Goal: Task Accomplishment & Management: Manage account settings

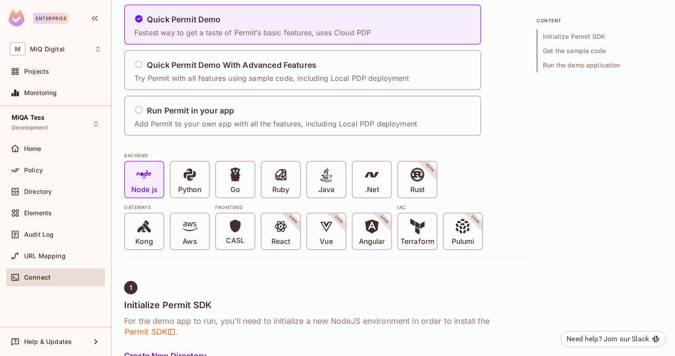
scroll to position [120, 0]
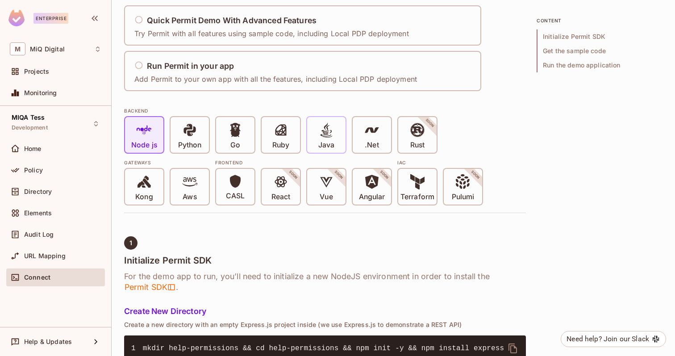
click at [326, 146] on p "Java" at bounding box center [326, 145] width 16 height 9
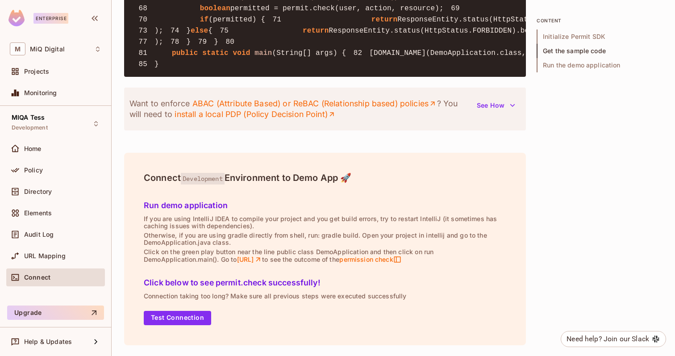
scroll to position [1299, 0]
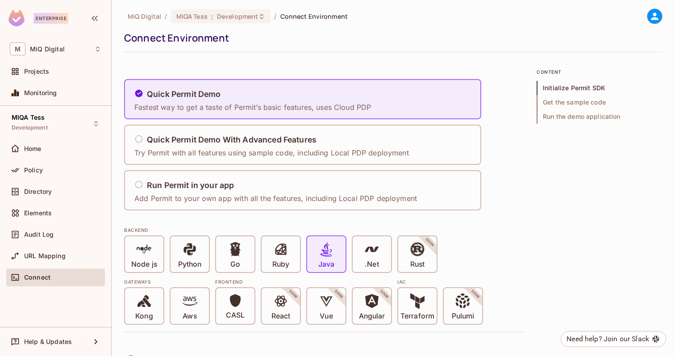
scroll to position [0, 0]
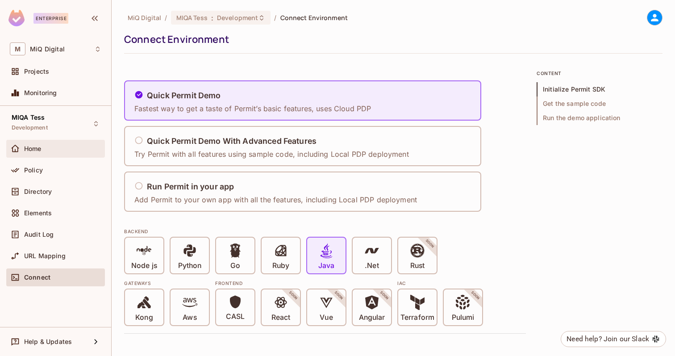
click at [57, 151] on div "Home" at bounding box center [62, 148] width 77 height 7
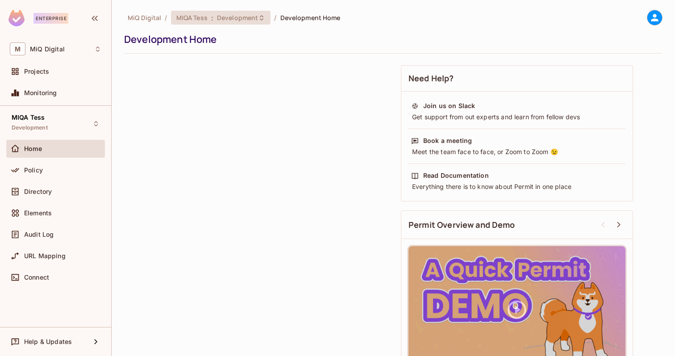
click at [225, 22] on div "MIQA Tess : Development" at bounding box center [221, 18] width 100 height 14
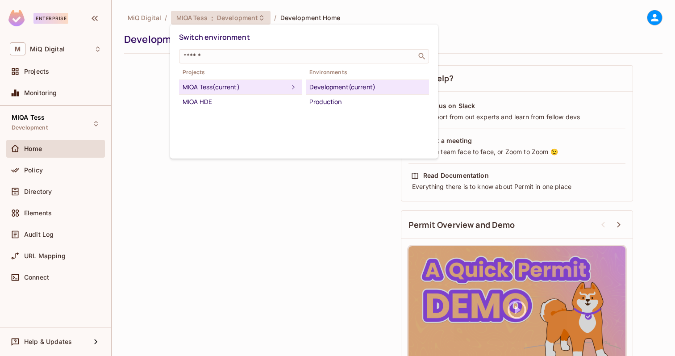
click at [225, 84] on div "MIQA Tess (current)" at bounding box center [234, 87] width 105 height 11
click at [364, 83] on div "Development (current)" at bounding box center [367, 87] width 116 height 11
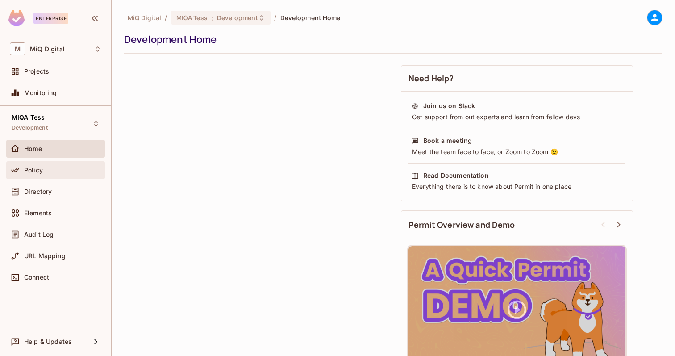
click at [40, 170] on span "Policy" at bounding box center [33, 169] width 19 height 7
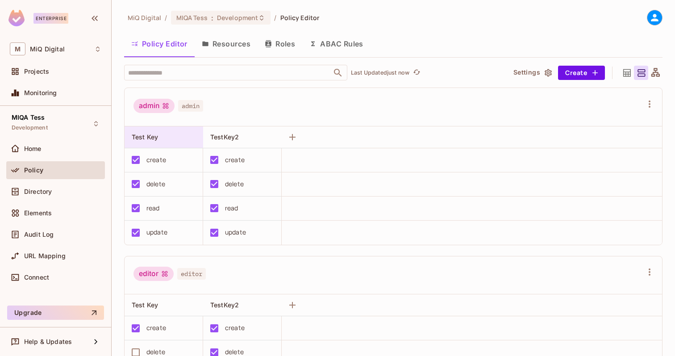
click at [161, 135] on div "Test Key" at bounding box center [161, 136] width 59 height 9
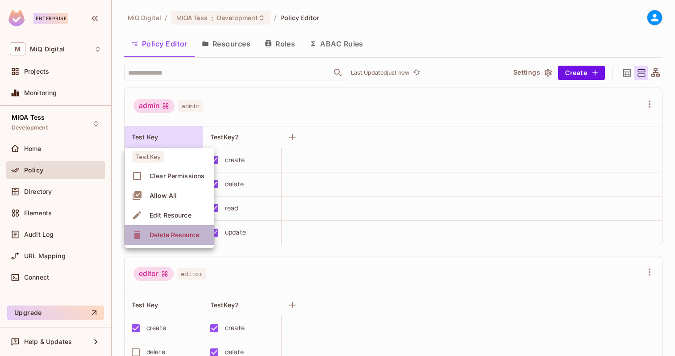
click at [170, 236] on div "Delete Resource" at bounding box center [174, 234] width 50 height 9
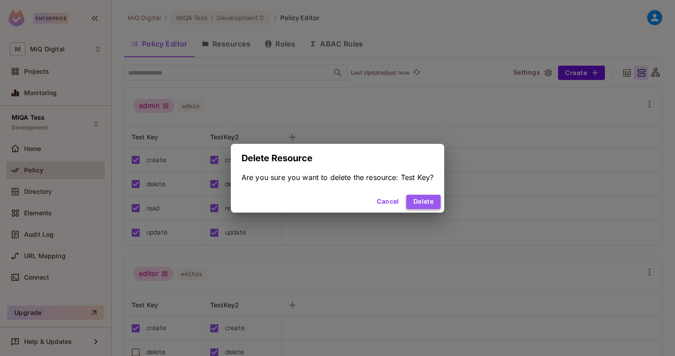
click at [426, 201] on button "Delete" at bounding box center [423, 202] width 34 height 14
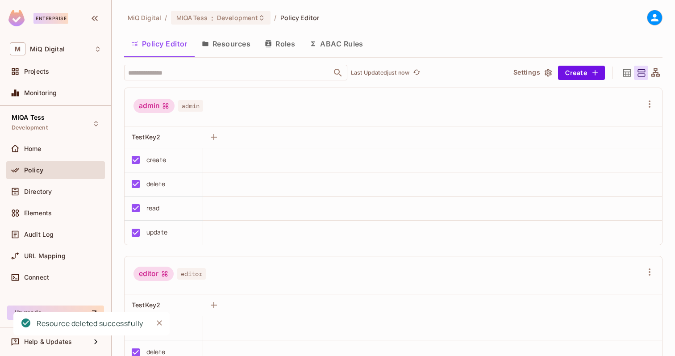
click at [341, 49] on button "ABAC Rules" at bounding box center [336, 44] width 68 height 22
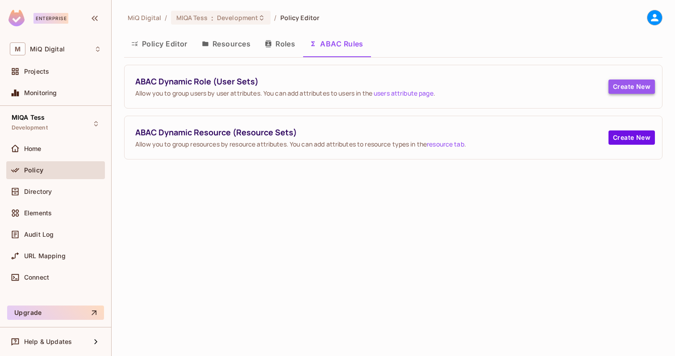
click at [633, 90] on button "Create New" at bounding box center [631, 86] width 46 height 14
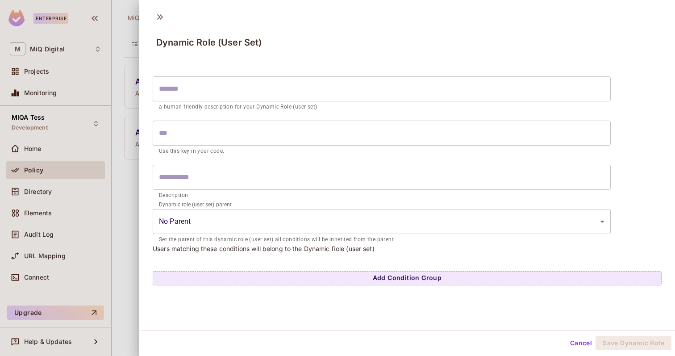
scroll to position [1, 0]
click at [116, 222] on div at bounding box center [337, 178] width 675 height 356
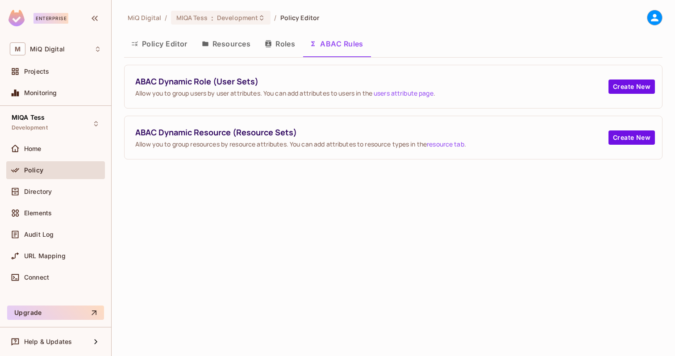
click at [275, 42] on button "Roles" at bounding box center [279, 44] width 45 height 22
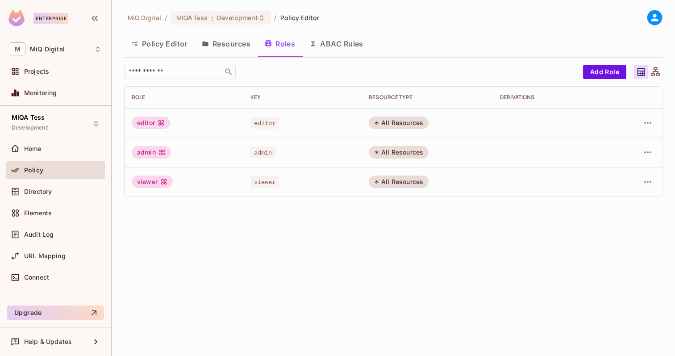
click at [398, 125] on div "All Resources" at bounding box center [398, 122] width 60 height 12
click at [646, 123] on icon "button" at bounding box center [647, 122] width 11 height 11
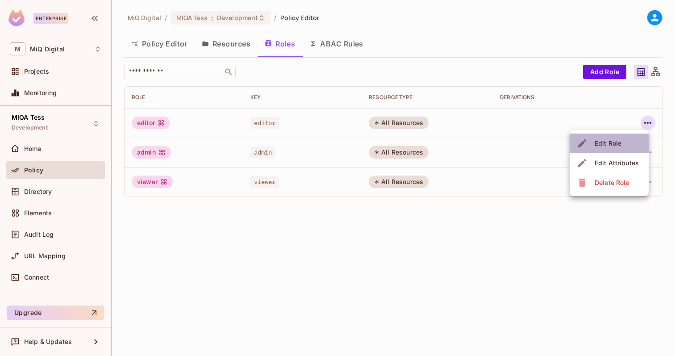
click at [618, 140] on div "Edit Role" at bounding box center [607, 143] width 27 height 9
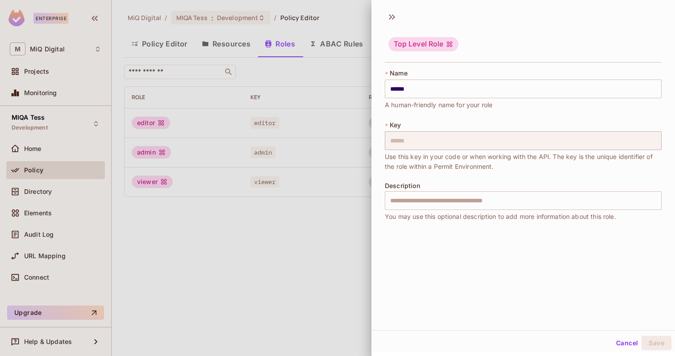
scroll to position [1, 0]
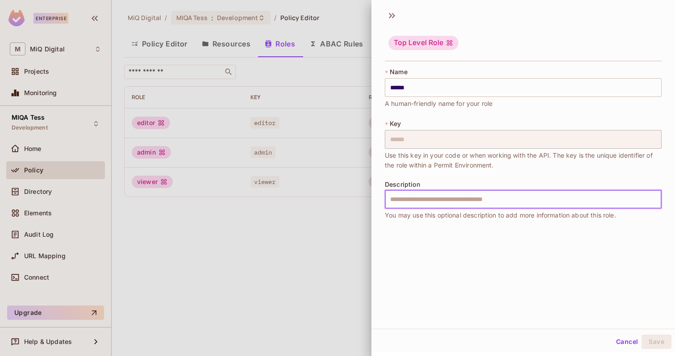
click at [433, 199] on input "text" at bounding box center [523, 199] width 277 height 19
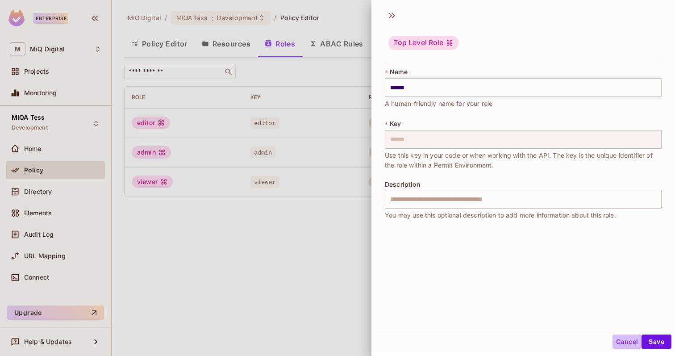
click at [625, 341] on button "Cancel" at bounding box center [626, 341] width 29 height 14
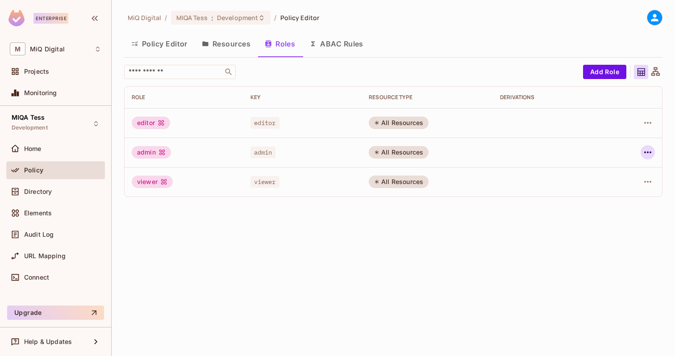
click at [651, 147] on icon "button" at bounding box center [647, 152] width 11 height 11
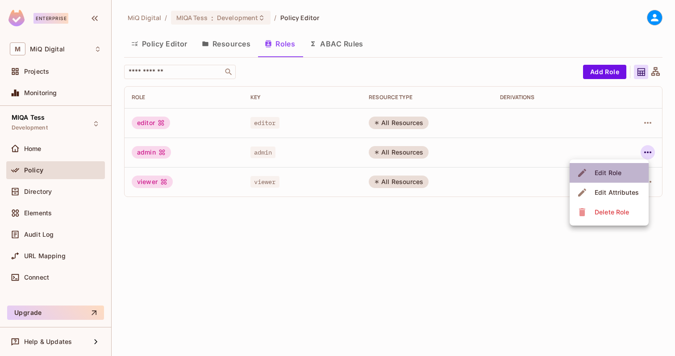
click at [615, 170] on div "Edit Role" at bounding box center [607, 172] width 27 height 9
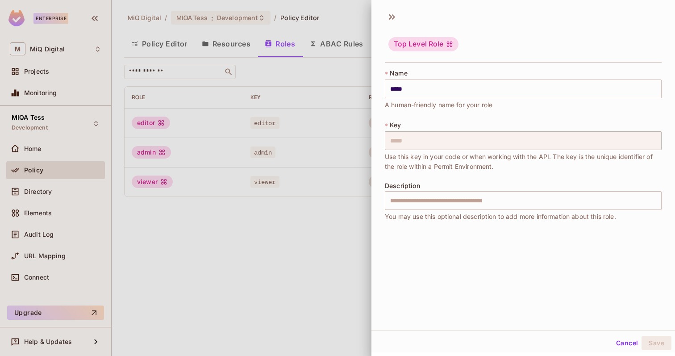
click at [619, 343] on button "Cancel" at bounding box center [626, 342] width 29 height 14
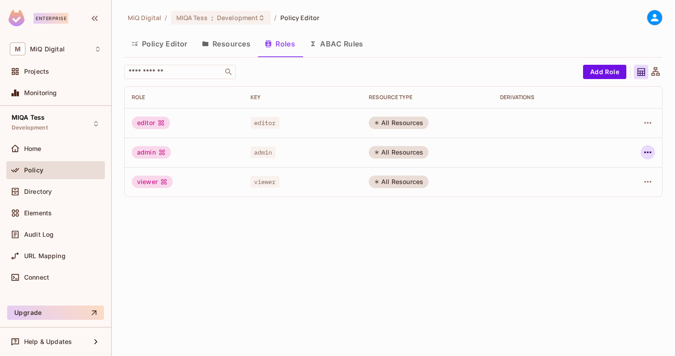
click at [646, 153] on icon "button" at bounding box center [647, 152] width 11 height 11
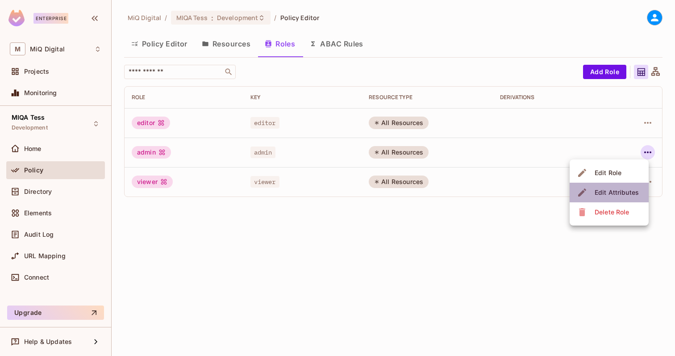
click at [627, 188] on div "Edit Attributes" at bounding box center [616, 192] width 44 height 9
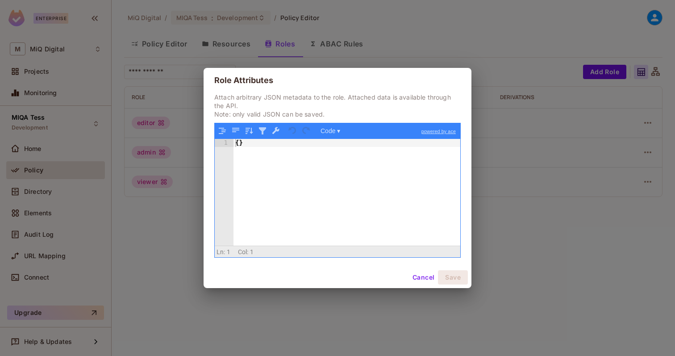
click at [421, 276] on button "Cancel" at bounding box center [423, 277] width 29 height 14
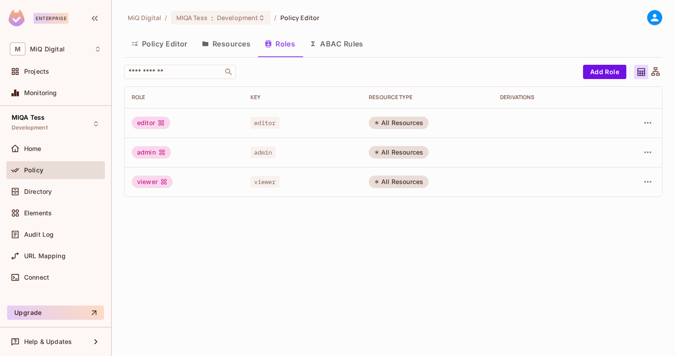
click at [229, 41] on button "Resources" at bounding box center [226, 44] width 63 height 22
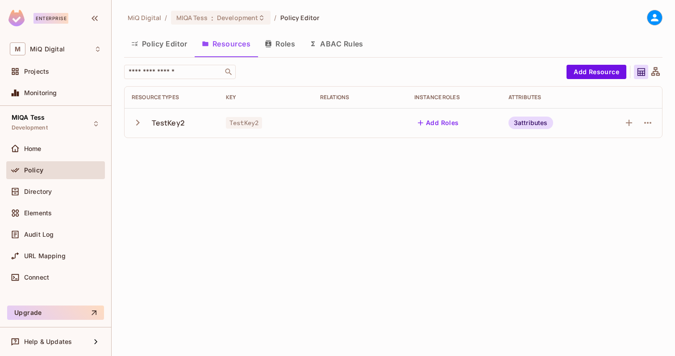
click at [531, 120] on div "3 attributes" at bounding box center [530, 122] width 45 height 12
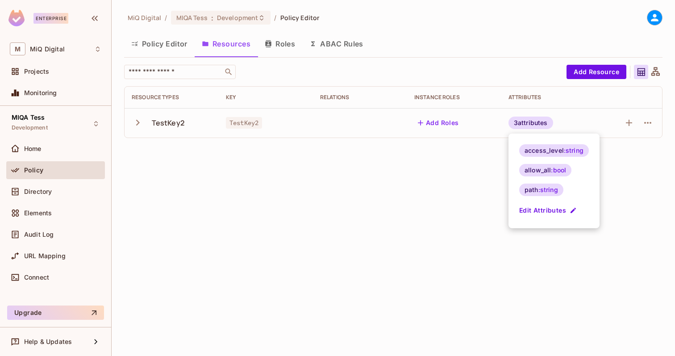
click at [651, 121] on div at bounding box center [337, 178] width 675 height 356
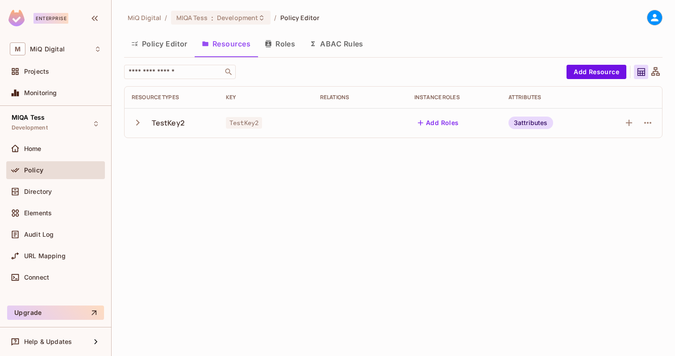
click at [546, 124] on div "3 attributes" at bounding box center [530, 122] width 45 height 12
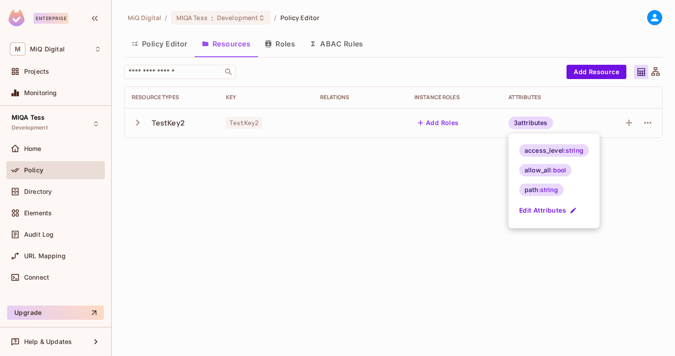
click at [575, 210] on icon "button" at bounding box center [572, 210] width 7 height 7
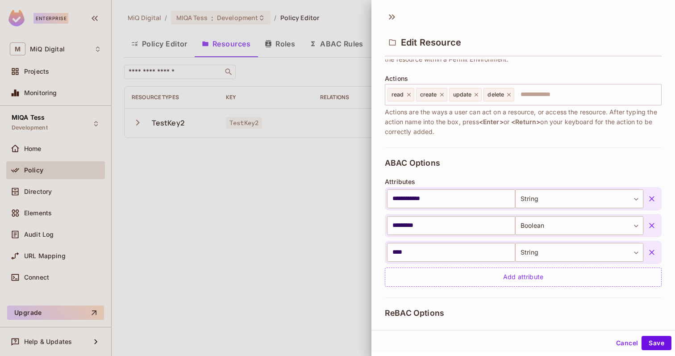
scroll to position [103, 0]
click at [657, 198] on button "button" at bounding box center [651, 197] width 16 height 16
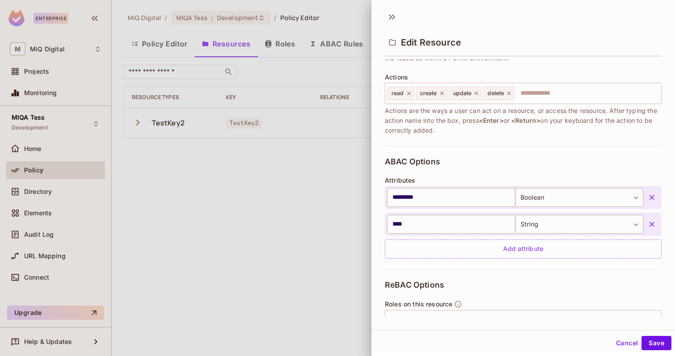
click at [655, 198] on icon "button" at bounding box center [651, 197] width 9 height 9
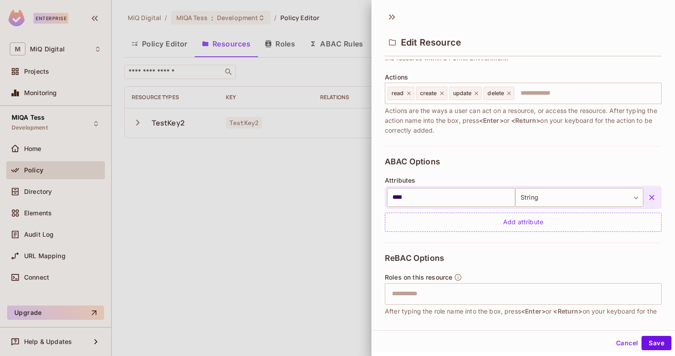
click at [655, 198] on icon "button" at bounding box center [651, 197] width 9 height 9
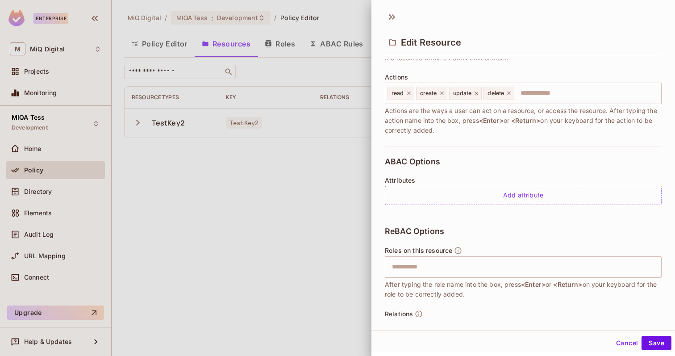
scroll to position [0, 0]
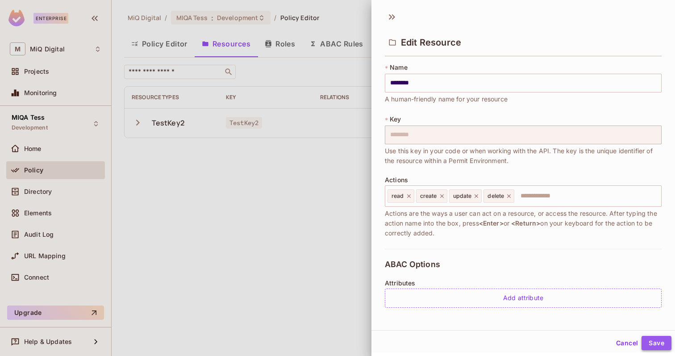
click at [655, 342] on button "Save" at bounding box center [656, 342] width 30 height 14
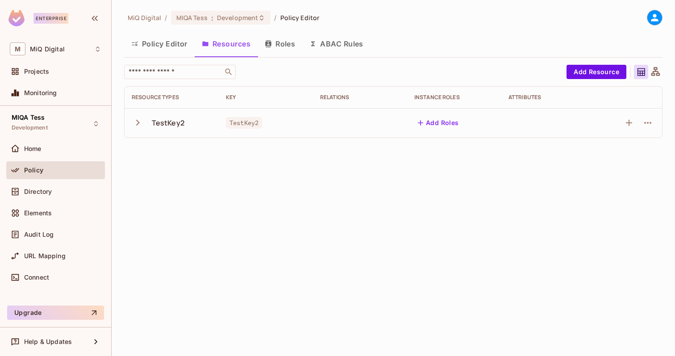
click at [149, 44] on button "Policy Editor" at bounding box center [159, 44] width 70 height 22
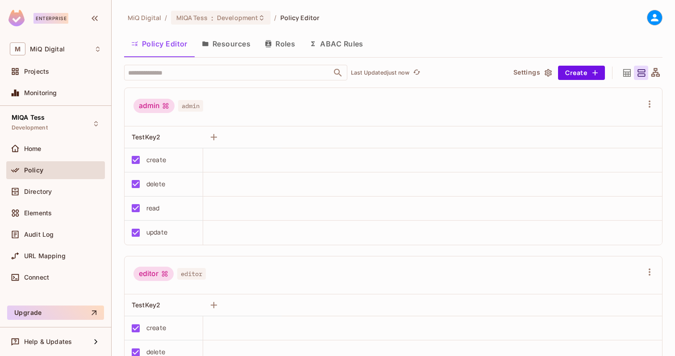
click at [541, 72] on button "Settings" at bounding box center [531, 73] width 45 height 14
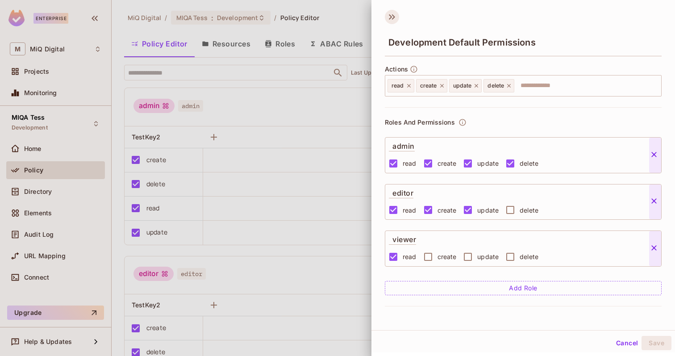
click at [392, 19] on icon at bounding box center [393, 16] width 3 height 5
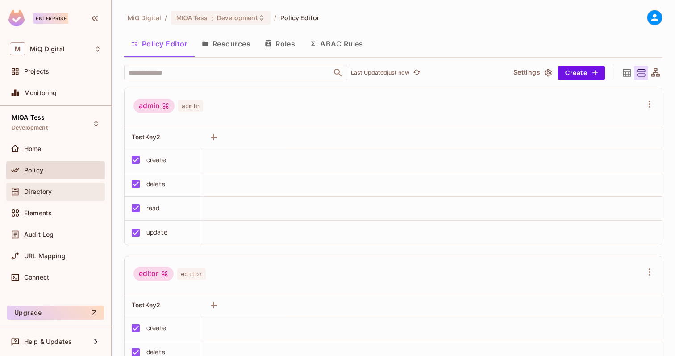
click at [46, 195] on span "Directory" at bounding box center [38, 191] width 28 height 7
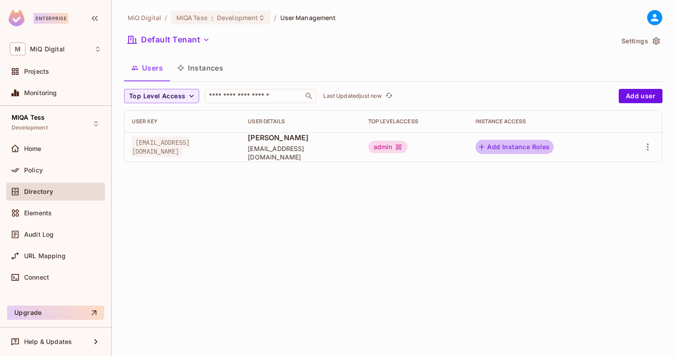
click at [553, 145] on button "Add Instance Roles" at bounding box center [514, 147] width 78 height 14
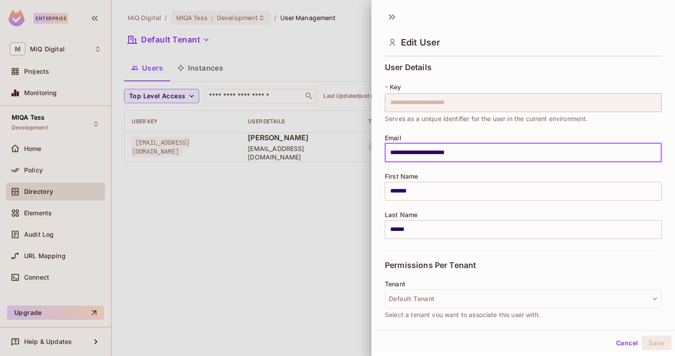
click at [562, 144] on input "**********" at bounding box center [523, 152] width 277 height 19
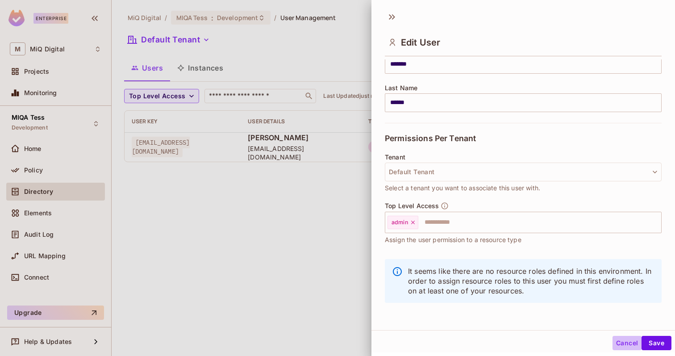
click at [627, 344] on button "Cancel" at bounding box center [626, 342] width 29 height 14
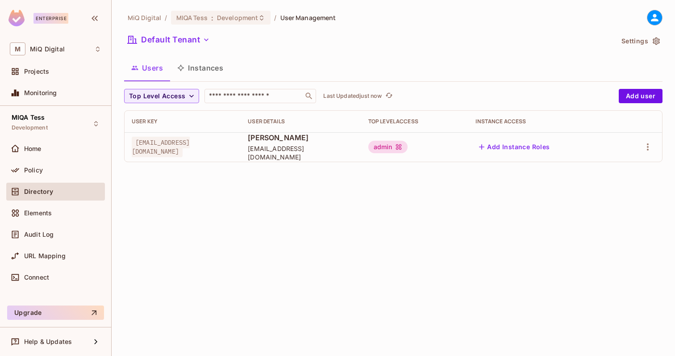
click at [217, 63] on button "Instances" at bounding box center [200, 68] width 60 height 22
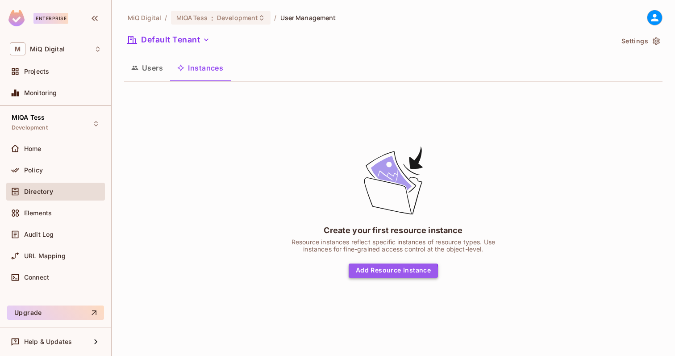
click at [389, 274] on button "Add Resource Instance" at bounding box center [392, 270] width 89 height 14
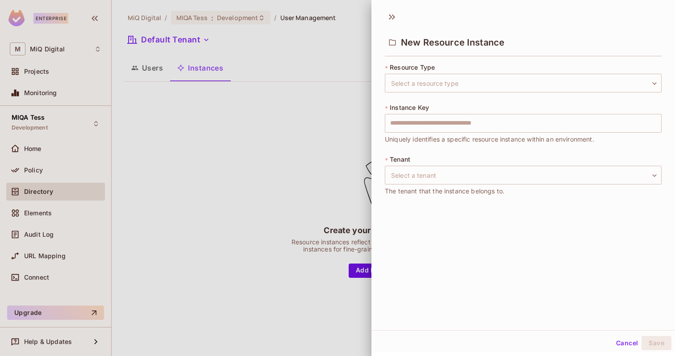
click at [431, 93] on div "* Resource Type Select a resource type ​ Select a resource type * Instance Key …" at bounding box center [523, 135] width 277 height 144
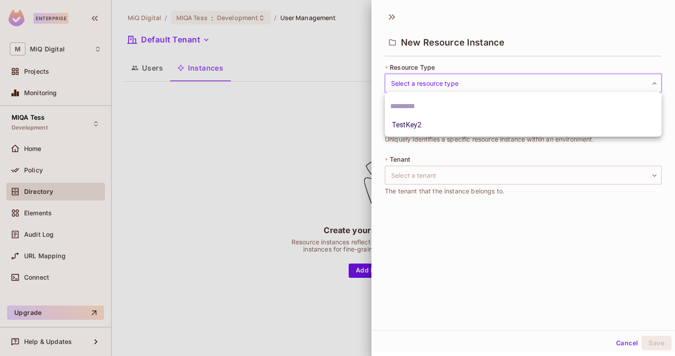
click at [433, 89] on body "Enterprise M MiQ Digital Projects Monitoring MIQA Tess Development Home Policy …" at bounding box center [337, 178] width 675 height 356
click at [426, 116] on div at bounding box center [523, 105] width 277 height 21
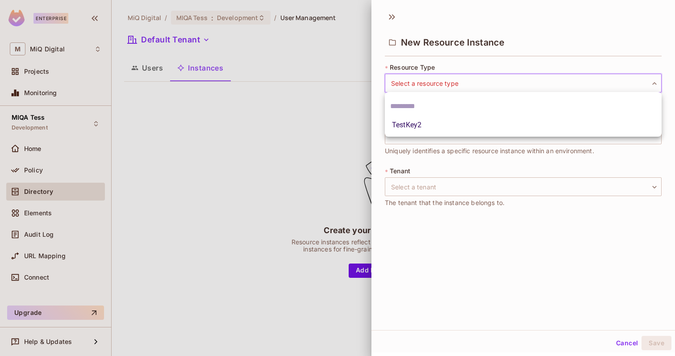
click at [454, 88] on body "Enterprise M MiQ Digital Projects Monitoring MIQA Tess Development Home Policy …" at bounding box center [337, 178] width 675 height 356
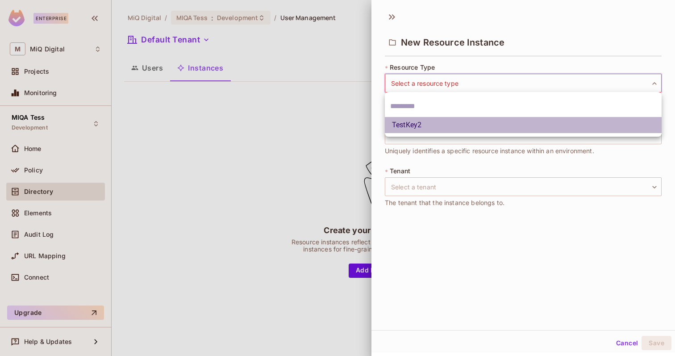
click at [430, 127] on li "TestKey2" at bounding box center [523, 125] width 277 height 16
type input "********"
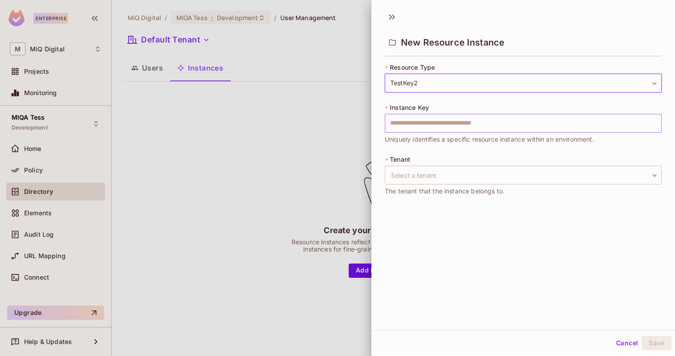
click at [434, 120] on input "text" at bounding box center [523, 123] width 277 height 19
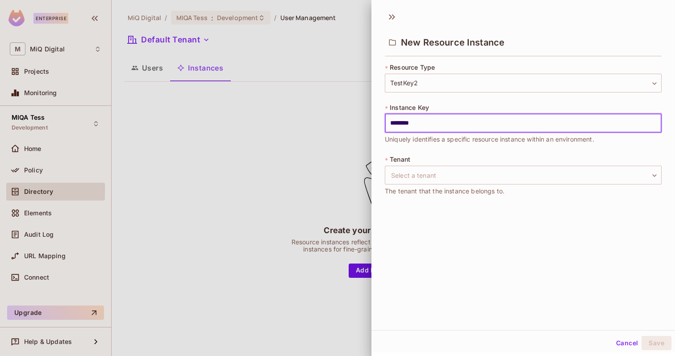
type input "********"
click at [435, 158] on div "* Tenant Select a tenant ​ Select a tenant The tenant that the instance belongs…" at bounding box center [523, 175] width 277 height 41
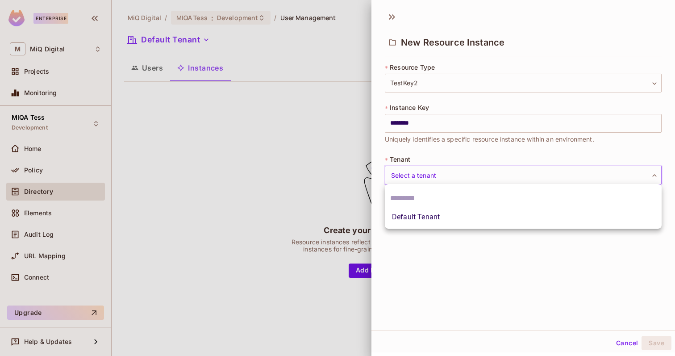
click at [425, 177] on body "Enterprise M MiQ Digital Projects Monitoring MIQA Tess Development Home Policy …" at bounding box center [337, 178] width 675 height 356
click at [419, 213] on li "Default Tenant" at bounding box center [523, 217] width 277 height 16
type input "*******"
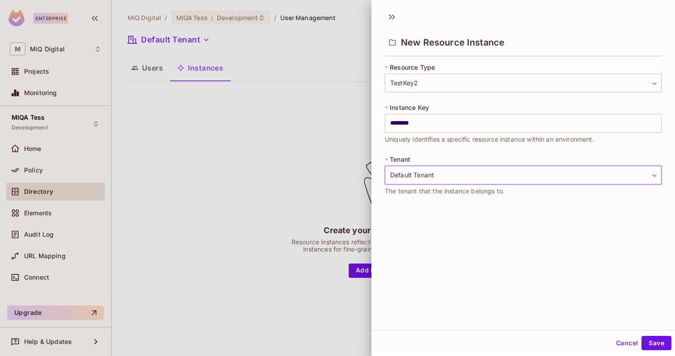
scroll to position [1, 0]
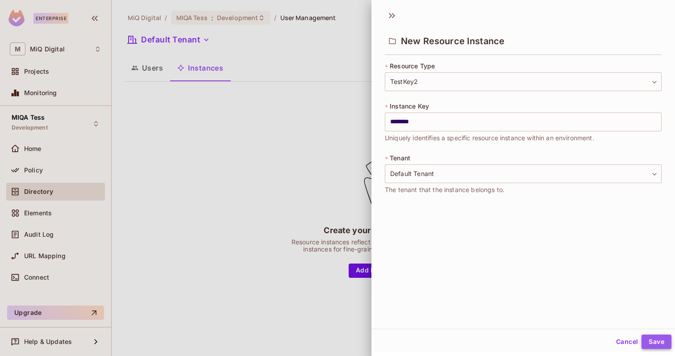
click at [658, 346] on button "Save" at bounding box center [656, 341] width 30 height 14
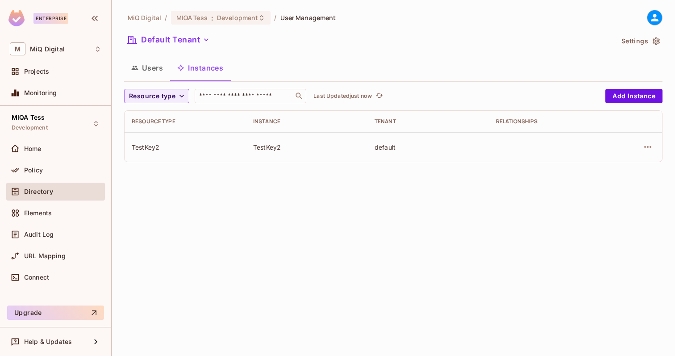
click at [658, 148] on td at bounding box center [636, 146] width 52 height 29
click at [649, 148] on icon "button" at bounding box center [647, 146] width 11 height 11
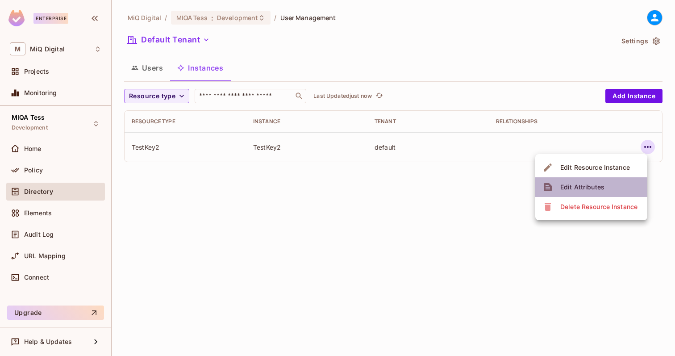
click at [599, 186] on div "Edit Attributes" at bounding box center [582, 186] width 44 height 9
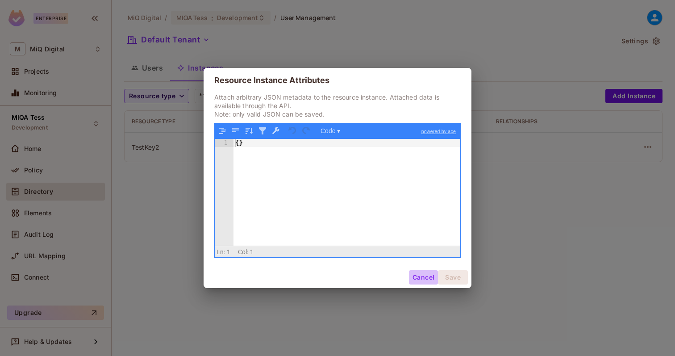
click at [417, 277] on button "Cancel" at bounding box center [423, 277] width 29 height 14
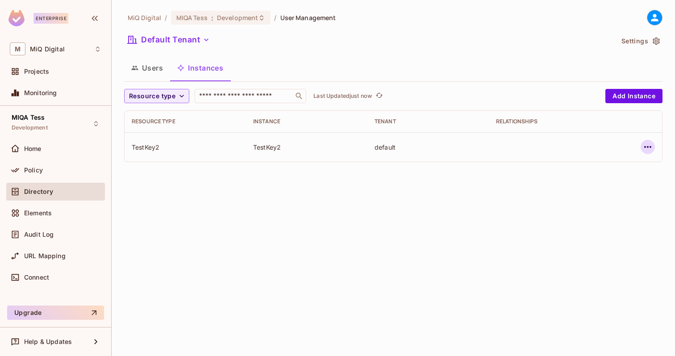
click at [649, 146] on icon "button" at bounding box center [647, 146] width 11 height 11
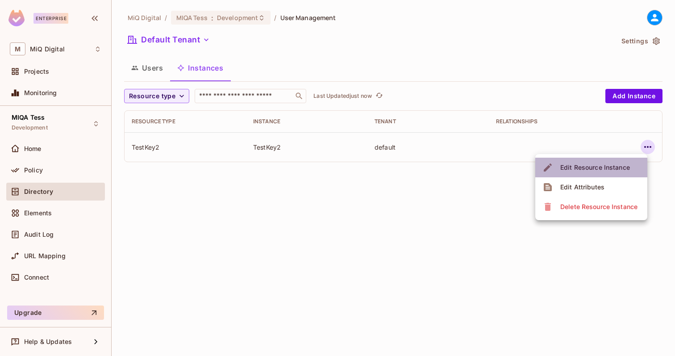
click at [616, 165] on div "Edit Resource Instance" at bounding box center [595, 167] width 70 height 9
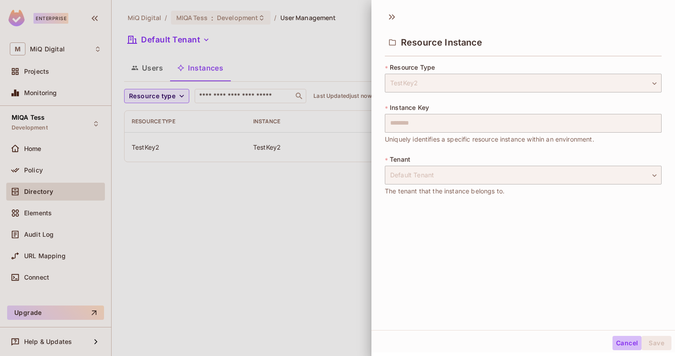
click at [622, 343] on button "Cancel" at bounding box center [626, 342] width 29 height 14
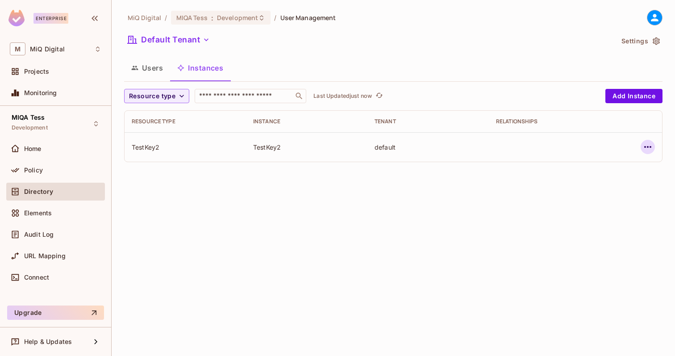
click at [650, 146] on icon "button" at bounding box center [647, 146] width 11 height 11
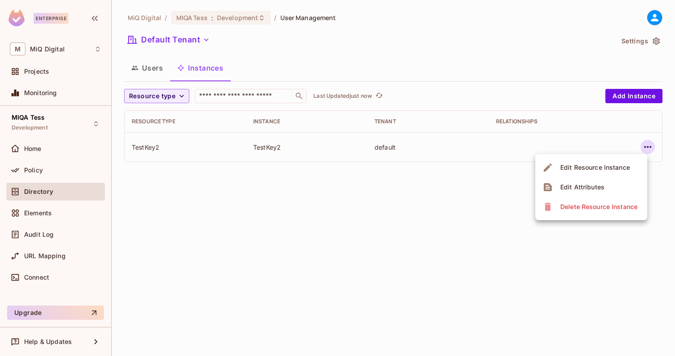
click at [533, 281] on div at bounding box center [337, 178] width 675 height 356
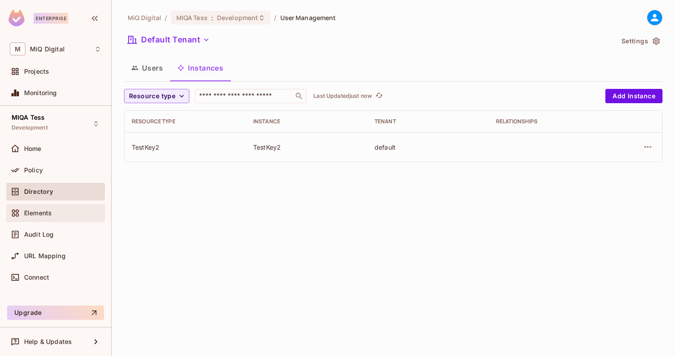
click at [63, 213] on div "Elements" at bounding box center [62, 212] width 77 height 7
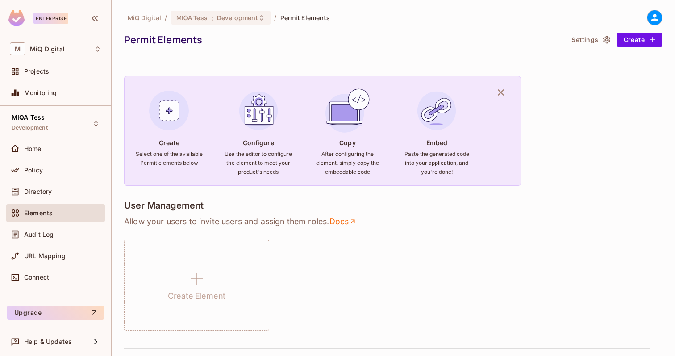
click at [178, 116] on img at bounding box center [169, 111] width 48 height 48
click at [594, 40] on button "Settings" at bounding box center [589, 40] width 45 height 14
click at [58, 231] on div "Audit Log" at bounding box center [62, 234] width 77 height 7
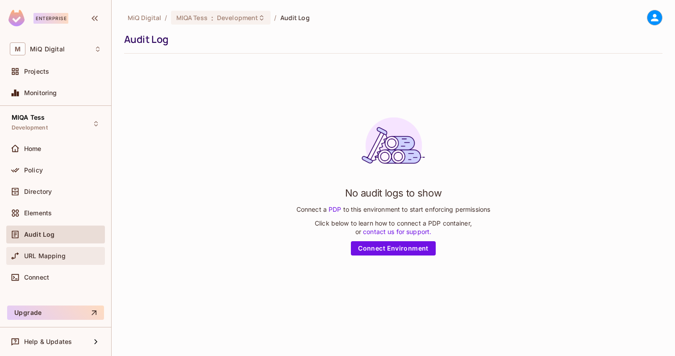
click at [51, 258] on span "URL Mapping" at bounding box center [44, 255] width 41 height 7
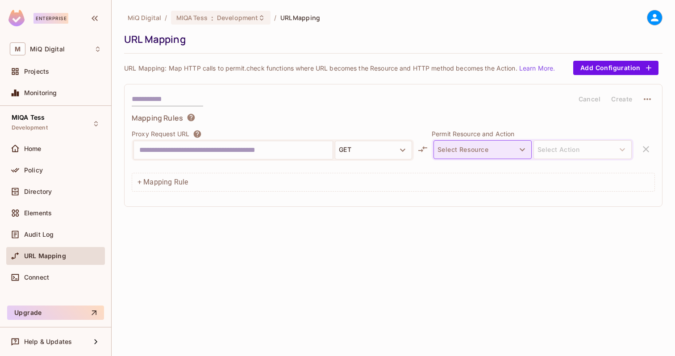
click at [467, 149] on button "Select Resource" at bounding box center [482, 149] width 98 height 19
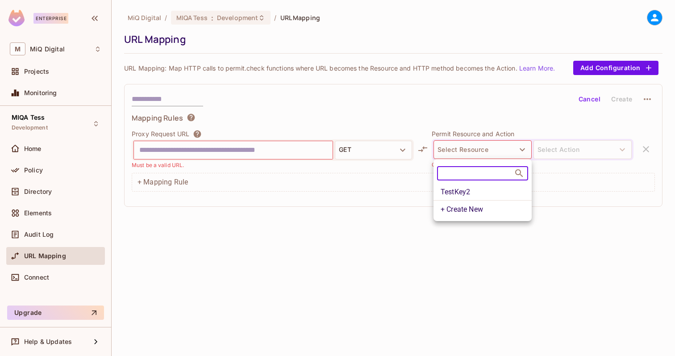
click at [250, 152] on div at bounding box center [337, 178] width 675 height 356
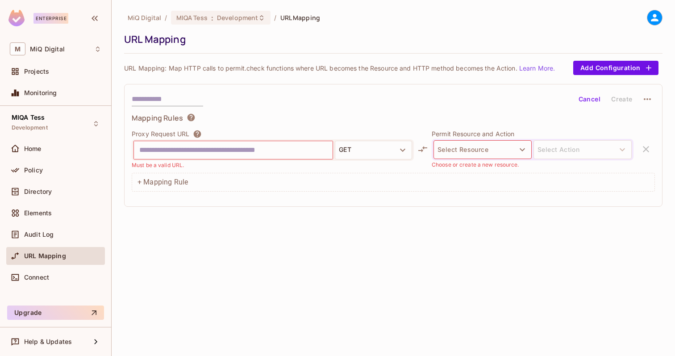
click at [250, 151] on input "text" at bounding box center [233, 150] width 188 height 14
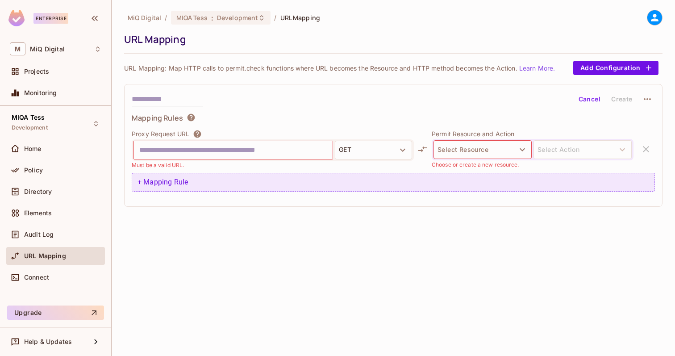
paste input "**********"
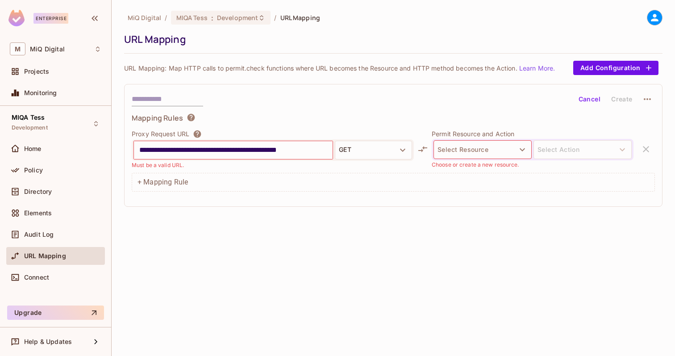
click at [320, 219] on div "**********" at bounding box center [393, 178] width 563 height 356
click at [380, 149] on button "GET" at bounding box center [373, 150] width 77 height 19
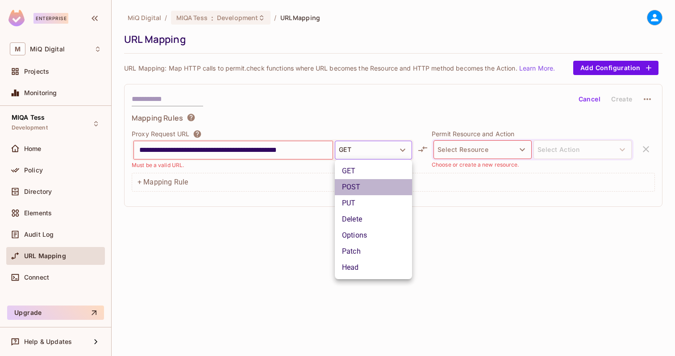
click at [358, 184] on li "POST" at bounding box center [373, 187] width 77 height 16
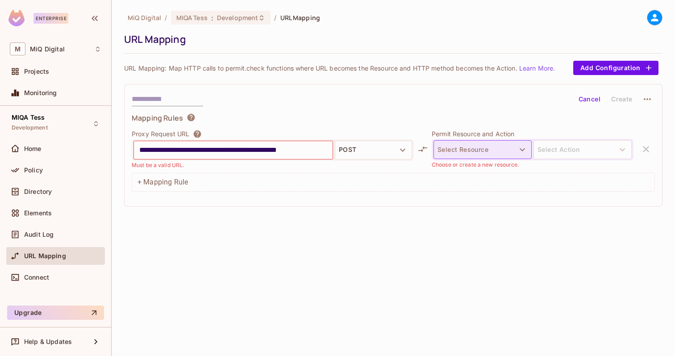
click at [480, 151] on button "Select Resource" at bounding box center [482, 149] width 98 height 19
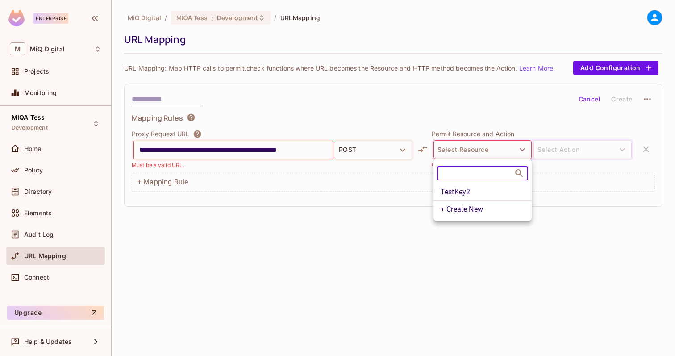
click at [463, 193] on li "TestKey2" at bounding box center [482, 192] width 98 height 16
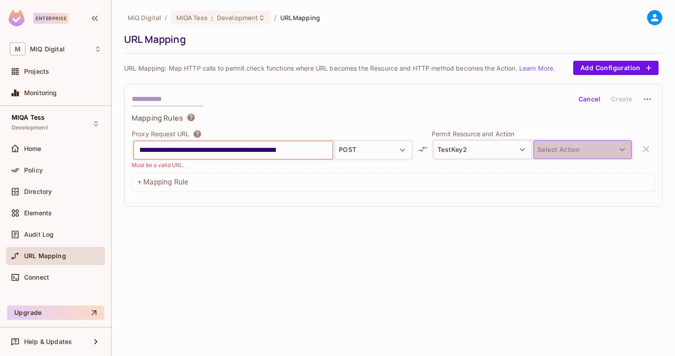
click at [578, 151] on button "Select Action" at bounding box center [582, 149] width 98 height 19
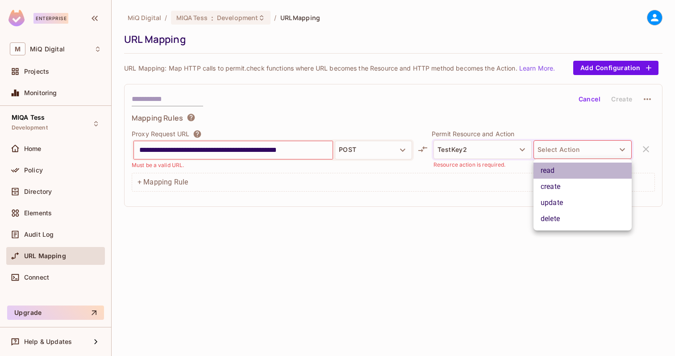
click at [565, 167] on li "read" at bounding box center [582, 170] width 98 height 16
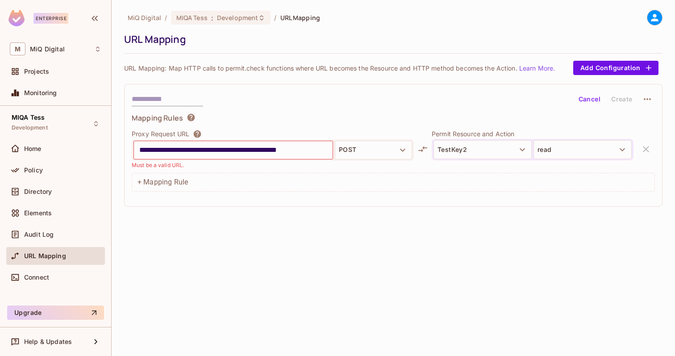
click at [430, 244] on div "**********" at bounding box center [393, 178] width 563 height 356
click at [397, 252] on div "**********" at bounding box center [393, 178] width 563 height 356
click at [140, 152] on input "**********" at bounding box center [233, 150] width 188 height 14
click at [315, 152] on input "**********" at bounding box center [233, 150] width 188 height 14
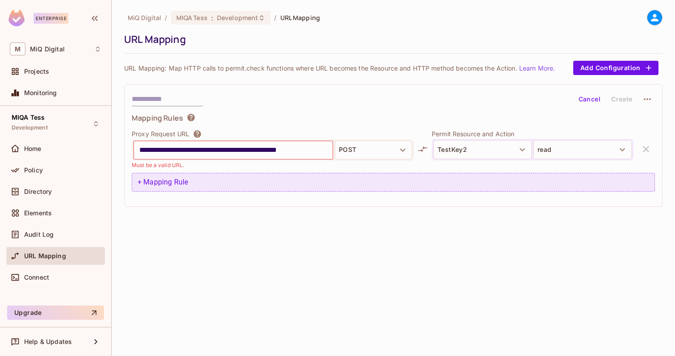
click at [273, 182] on div "+ Mapping Rule" at bounding box center [393, 182] width 523 height 19
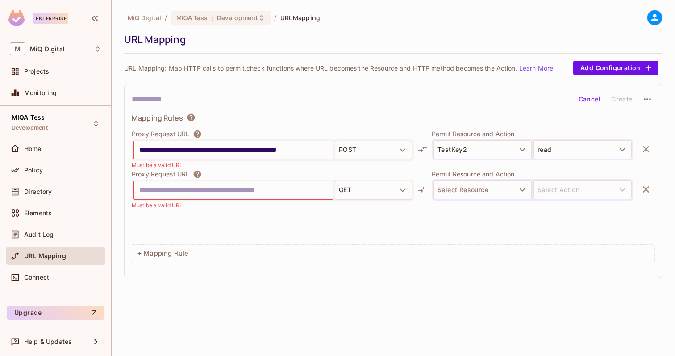
click at [172, 163] on p "Must be a valid URL." at bounding box center [158, 165] width 52 height 8
click at [152, 149] on input "**********" at bounding box center [233, 150] width 188 height 14
type input "**********"
click at [265, 164] on div "Must be a valid URL." at bounding box center [273, 165] width 282 height 8
click at [318, 152] on input "**********" at bounding box center [233, 150] width 188 height 14
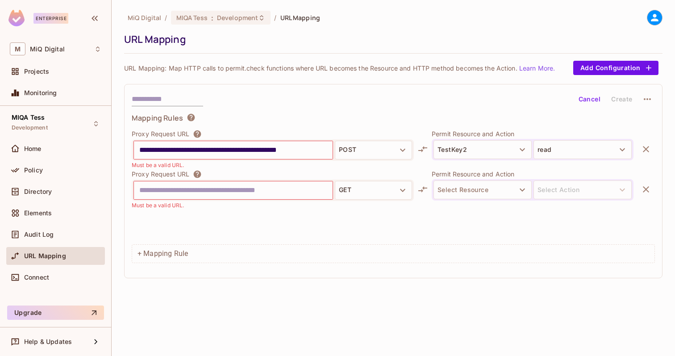
click at [273, 96] on div "Cancel Create" at bounding box center [393, 98] width 523 height 15
click at [252, 156] on input "**********" at bounding box center [233, 150] width 188 height 14
click at [650, 146] on icon "button" at bounding box center [645, 149] width 11 height 11
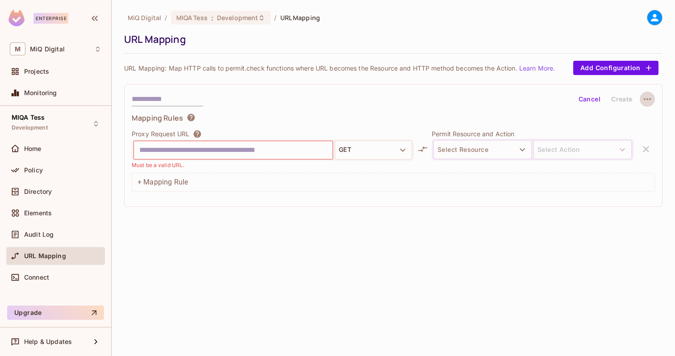
click at [653, 97] on button "button" at bounding box center [646, 98] width 15 height 15
click at [644, 122] on div "Delete" at bounding box center [648, 120] width 20 height 9
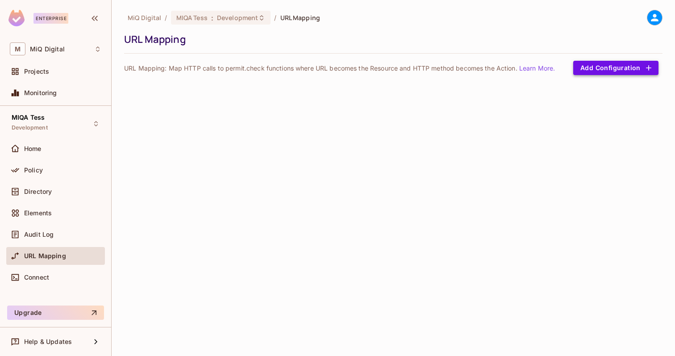
click at [629, 61] on button "Add Configuration" at bounding box center [615, 68] width 85 height 14
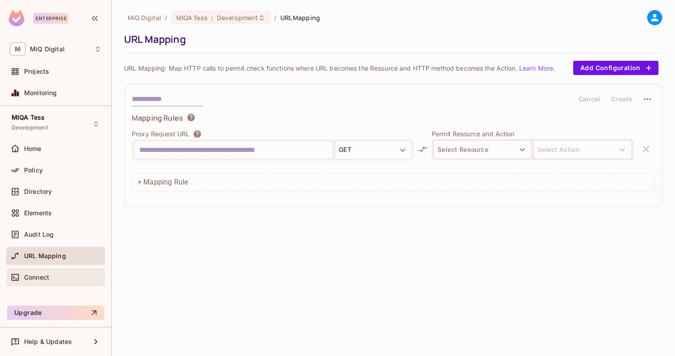
click at [50, 277] on div "Connect" at bounding box center [62, 276] width 77 height 7
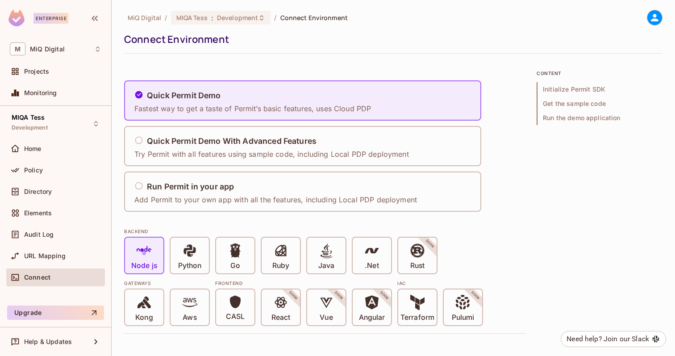
click at [54, 304] on div "MIQA Tess Development Home Policy Directory Elements Audit Log URL Mapping Conn…" at bounding box center [55, 205] width 111 height 199
click at [54, 312] on button "Upgrade" at bounding box center [55, 312] width 97 height 14
click at [45, 242] on div "Audit Log" at bounding box center [55, 234] width 99 height 18
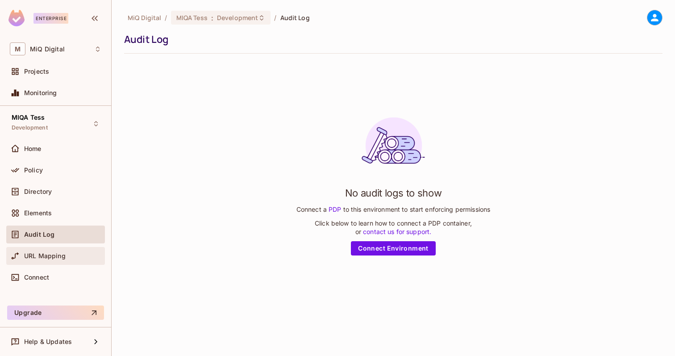
click at [46, 249] on div "URL Mapping" at bounding box center [55, 256] width 99 height 18
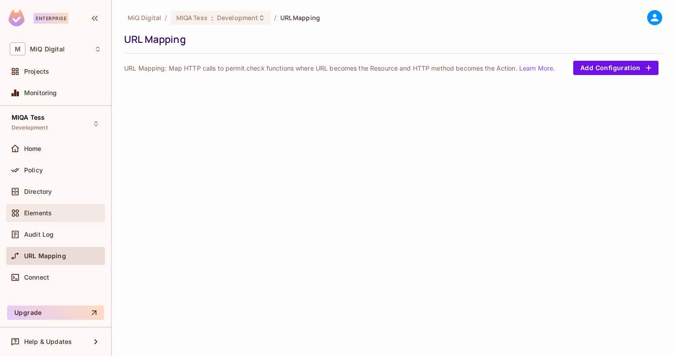
click at [51, 215] on span "Elements" at bounding box center [38, 212] width 28 height 7
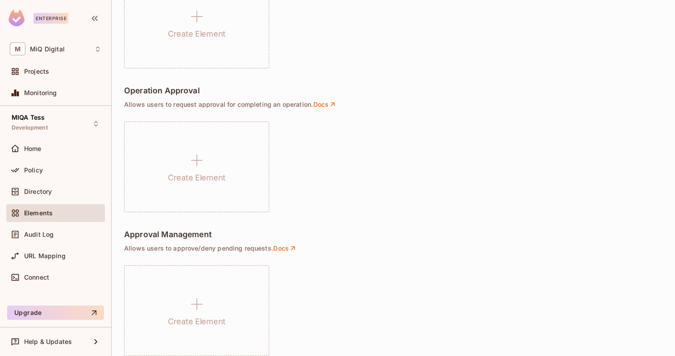
scroll to position [638, 0]
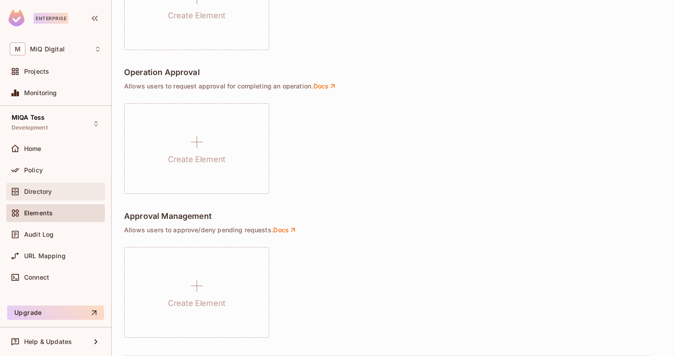
click at [44, 186] on div "Directory" at bounding box center [55, 191] width 91 height 11
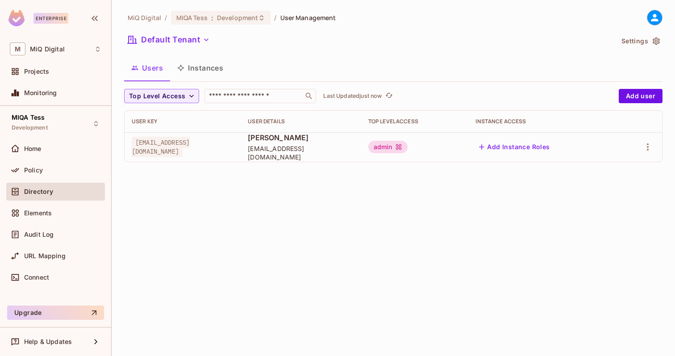
click at [201, 67] on button "Instances" at bounding box center [200, 68] width 60 height 22
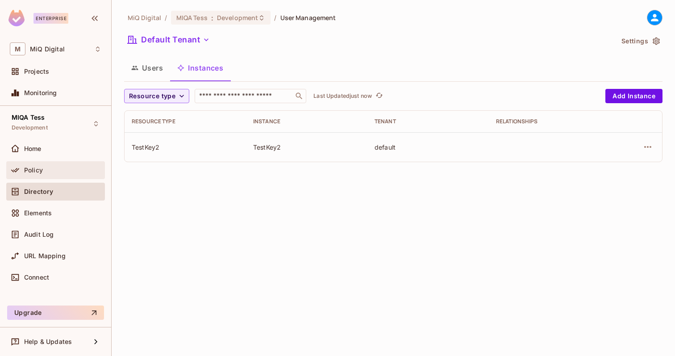
click at [49, 173] on div "Policy" at bounding box center [62, 169] width 77 height 7
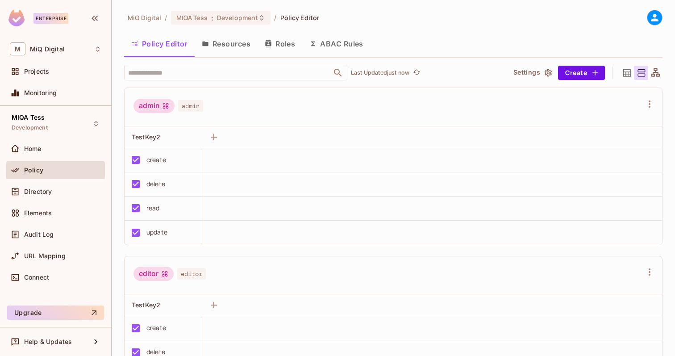
click at [246, 42] on button "Resources" at bounding box center [226, 44] width 63 height 22
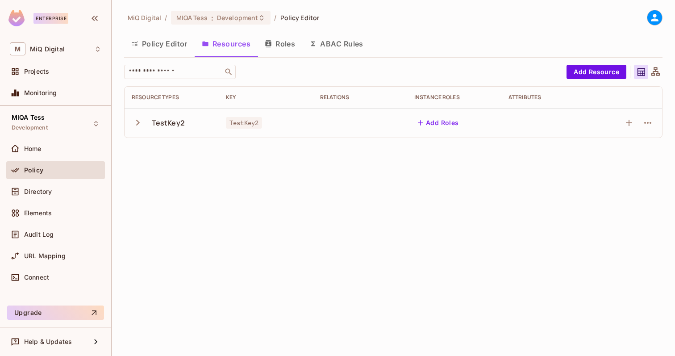
click at [281, 44] on button "Roles" at bounding box center [279, 44] width 45 height 22
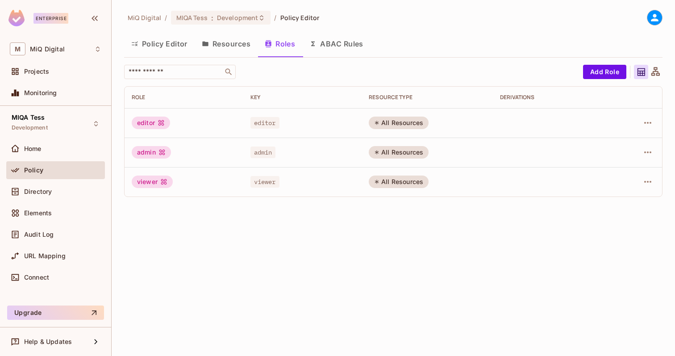
click at [346, 40] on button "ABAC Rules" at bounding box center [336, 44] width 68 height 22
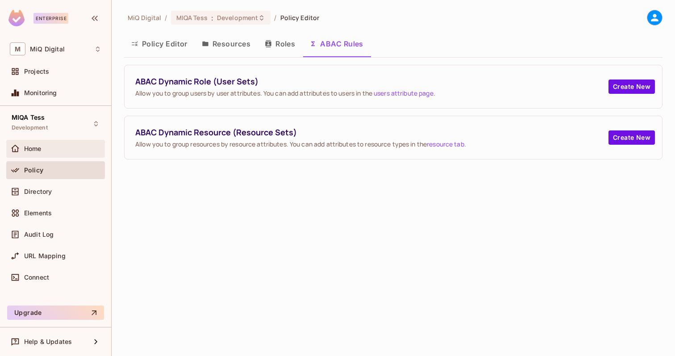
click at [52, 155] on div "Home" at bounding box center [55, 149] width 99 height 18
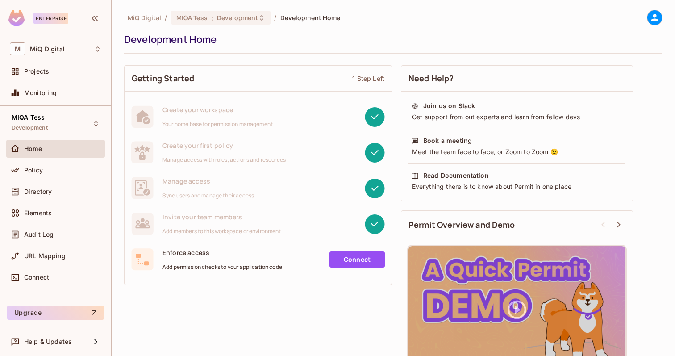
click at [347, 256] on link "Connect" at bounding box center [356, 259] width 55 height 16
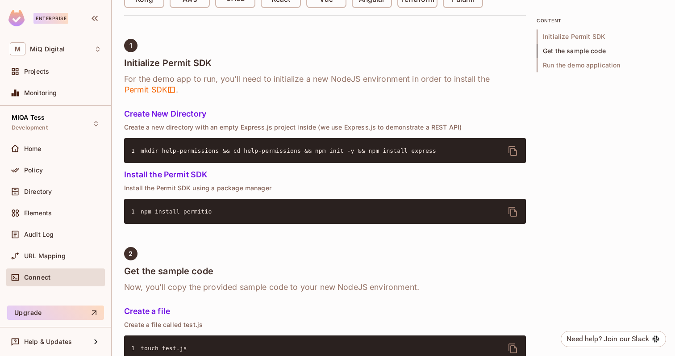
scroll to position [122, 0]
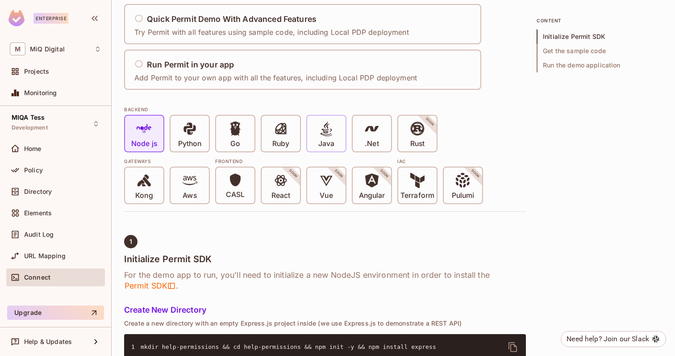
click at [315, 143] on div "Java" at bounding box center [326, 134] width 38 height 36
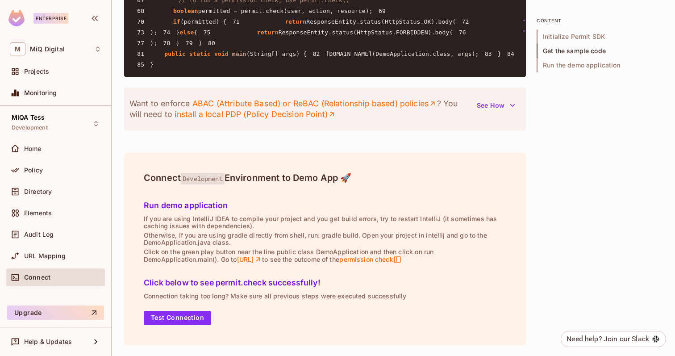
scroll to position [1640, 0]
click at [182, 322] on button "Test Connection" at bounding box center [177, 317] width 67 height 14
click at [62, 90] on div "Monitoring" at bounding box center [62, 92] width 77 height 7
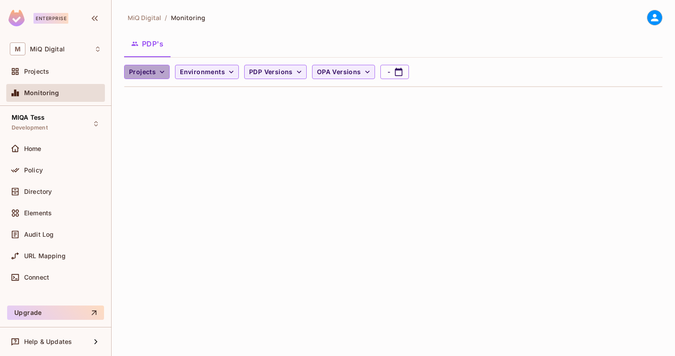
click at [152, 74] on span "Projects" at bounding box center [142, 71] width 27 height 11
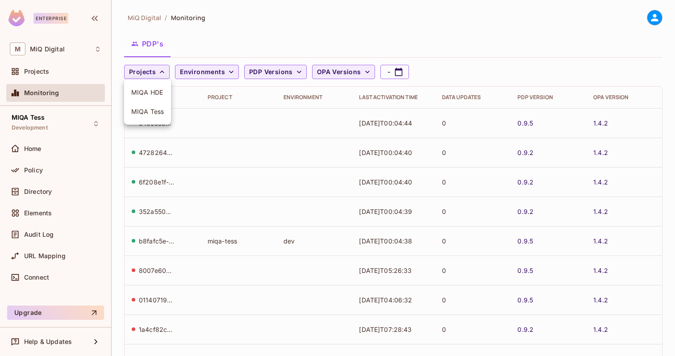
click at [216, 46] on div at bounding box center [337, 178] width 675 height 356
click at [171, 66] on div "Projects Environments PDP Versions OPA Versions -" at bounding box center [391, 72] width 534 height 14
click at [156, 68] on button "Projects" at bounding box center [147, 72] width 46 height 14
click at [152, 106] on li "MIQA Tess" at bounding box center [147, 111] width 47 height 19
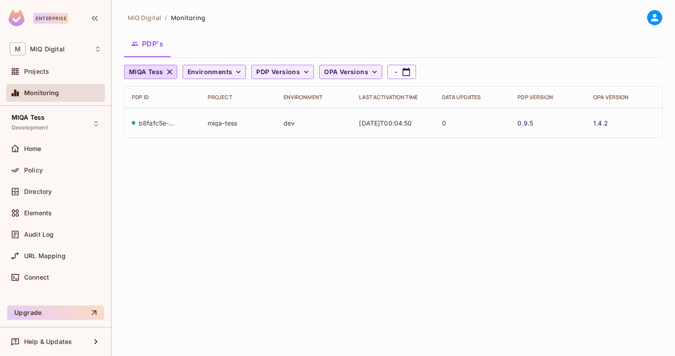
click at [376, 127] on td "[DATE]T00:04:50" at bounding box center [393, 122] width 83 height 29
click at [381, 124] on td "[DATE]T00:04:50" at bounding box center [393, 122] width 83 height 29
click at [345, 145] on div "MIQA Tess Environments PDP Versions OPA Versions - PDP ID Project Environment L…" at bounding box center [393, 105] width 538 height 80
click at [298, 71] on button "PDP Versions" at bounding box center [282, 72] width 62 height 14
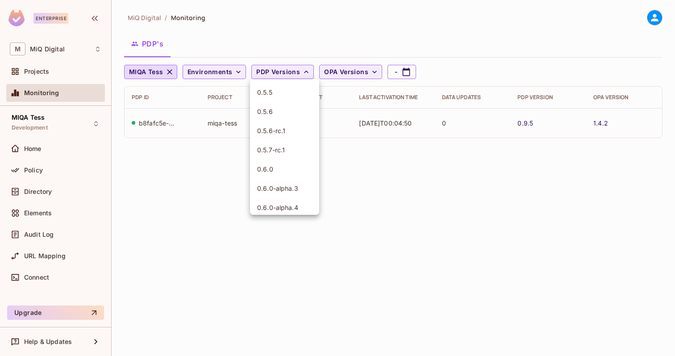
click at [343, 47] on div at bounding box center [337, 178] width 675 height 356
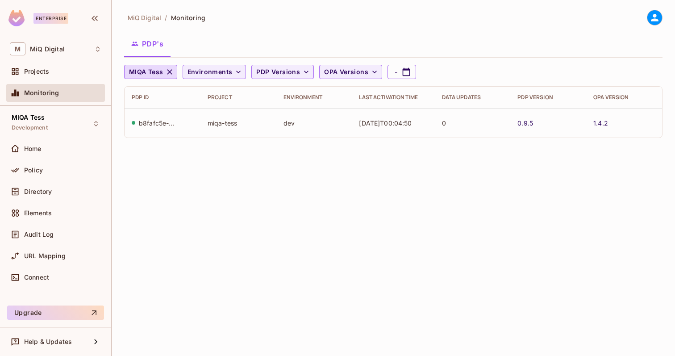
click at [354, 79] on div "MIQA Tess Environments PDP Versions OPA Versions - PDP ID Project Environment L…" at bounding box center [393, 101] width 538 height 73
click at [357, 74] on span "OPA Versions" at bounding box center [346, 71] width 44 height 11
click at [430, 58] on div at bounding box center [337, 178] width 675 height 356
click at [402, 65] on button "-" at bounding box center [401, 72] width 29 height 14
select select "*"
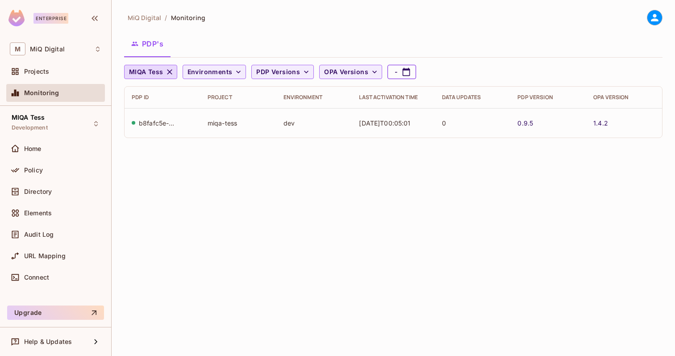
select select "****"
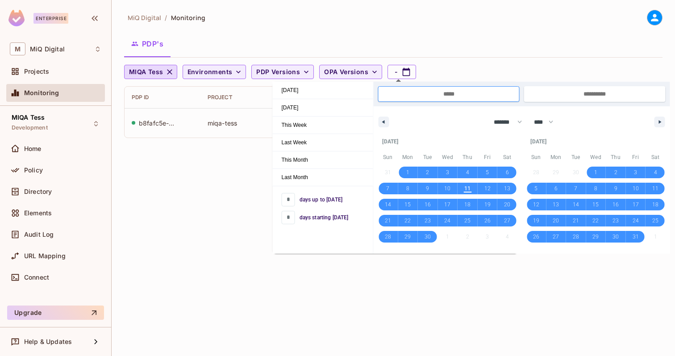
click at [176, 223] on div "MiQ Digital / Monitoring PDP's MIQA Tess Environments PDP Versions OPA Versions…" at bounding box center [393, 178] width 563 height 356
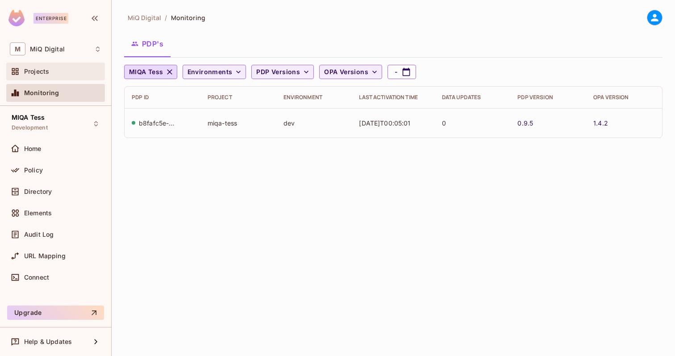
click at [63, 73] on div "Projects" at bounding box center [62, 71] width 77 height 7
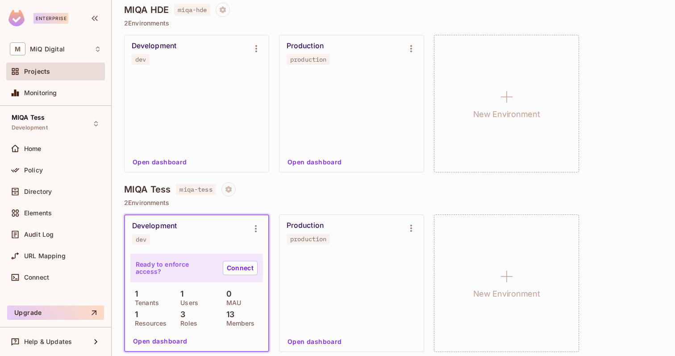
scroll to position [85, 0]
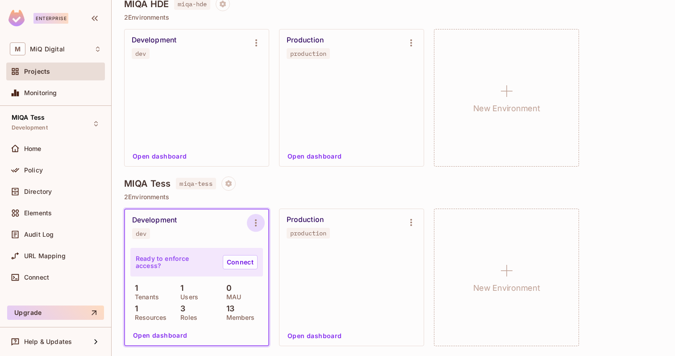
click at [252, 225] on icon "Environment settings" at bounding box center [255, 222] width 11 height 11
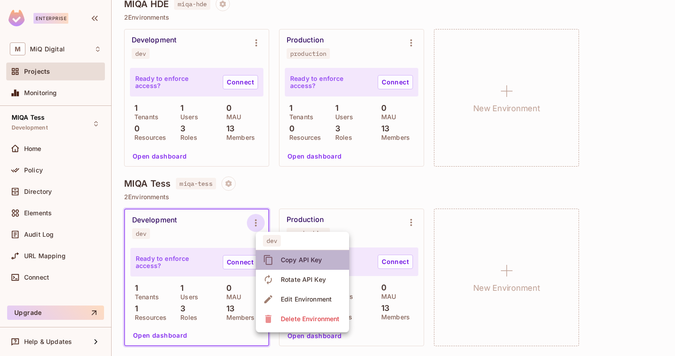
click at [302, 261] on div "Copy API Key" at bounding box center [301, 259] width 41 height 9
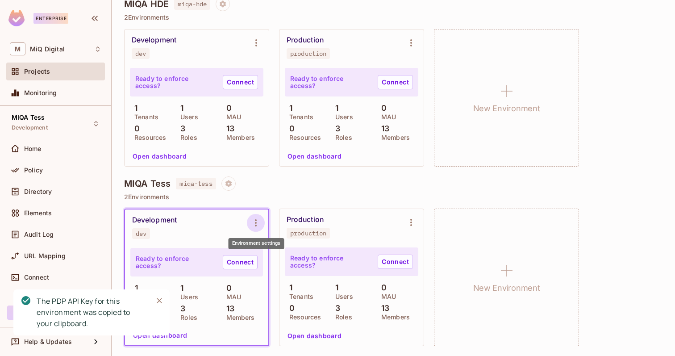
click at [259, 222] on icon "Environment settings" at bounding box center [255, 222] width 11 height 11
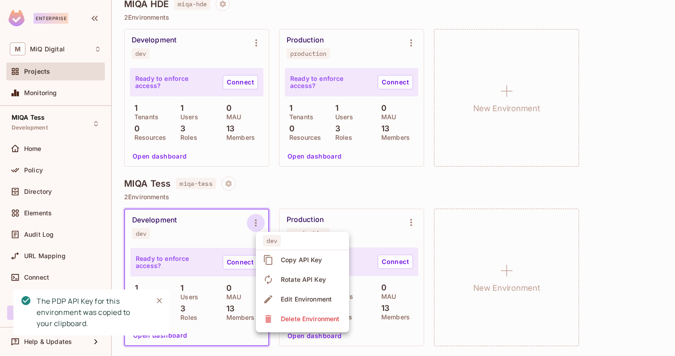
click at [277, 186] on div at bounding box center [337, 178] width 675 height 356
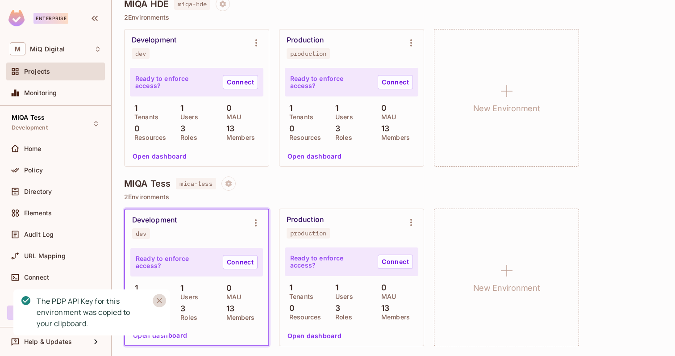
click at [161, 298] on icon "Close" at bounding box center [159, 300] width 9 height 9
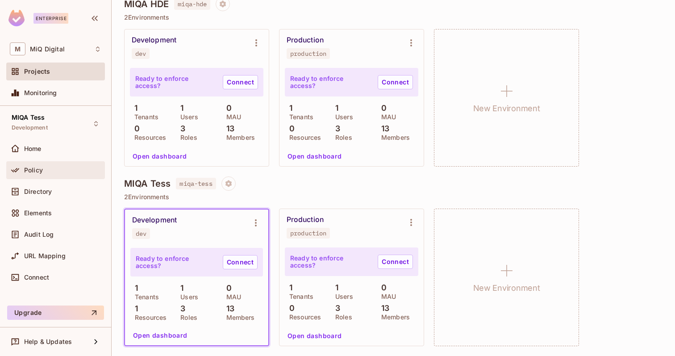
click at [53, 174] on div "Policy" at bounding box center [55, 170] width 91 height 11
